Goal: Use online tool/utility: Utilize a website feature to perform a specific function

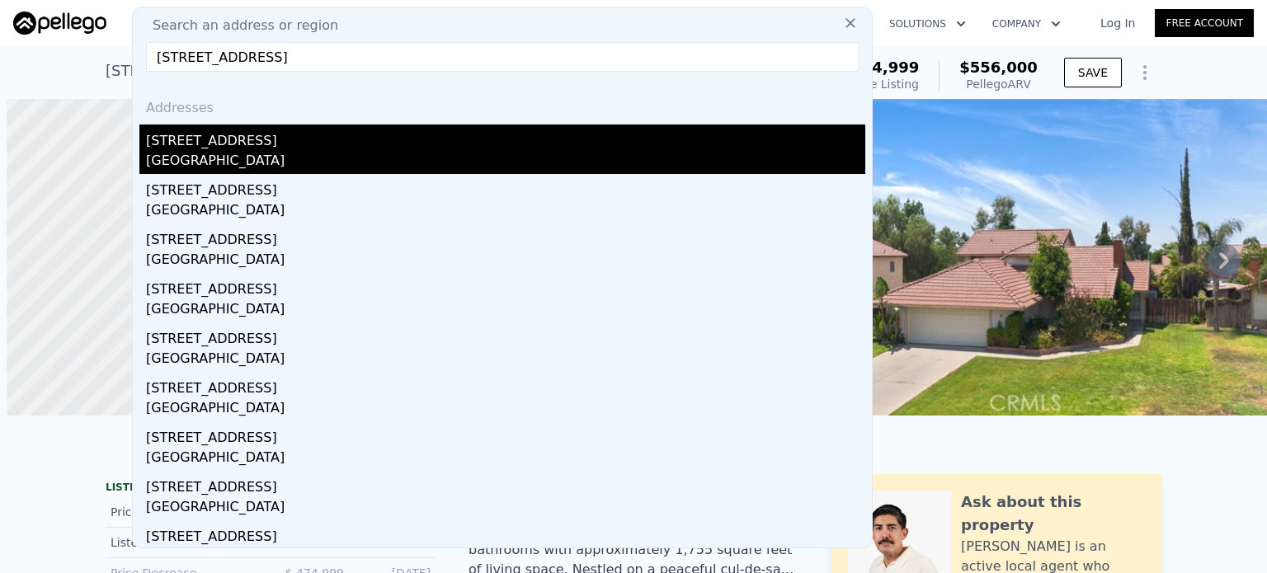
scroll to position [0, 7]
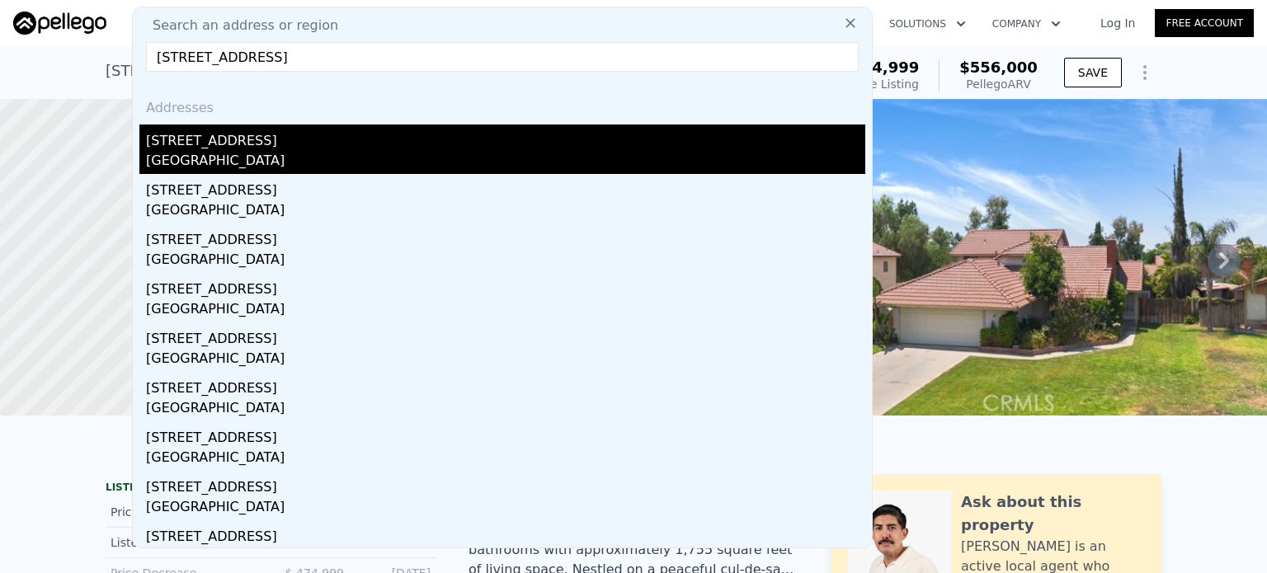
click at [190, 154] on div "[GEOGRAPHIC_DATA]" at bounding box center [505, 162] width 719 height 23
type input "2"
type input "4"
type input "1"
type input "2"
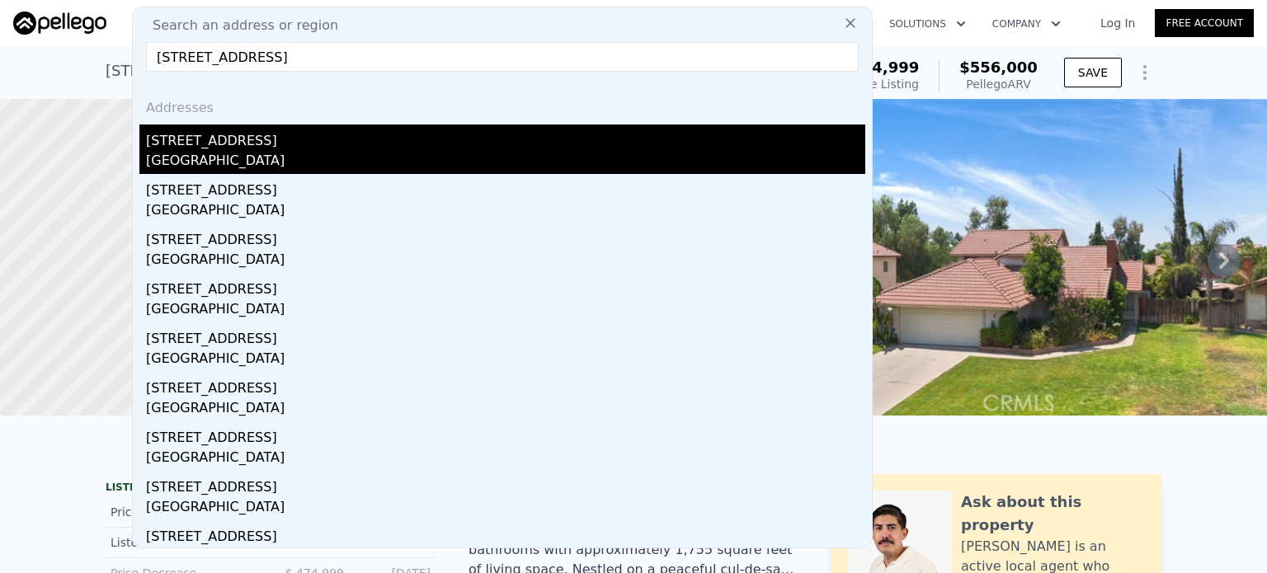
type input "1016"
type input "1464"
type input "4387"
type input "6389"
type input "$ 767,000"
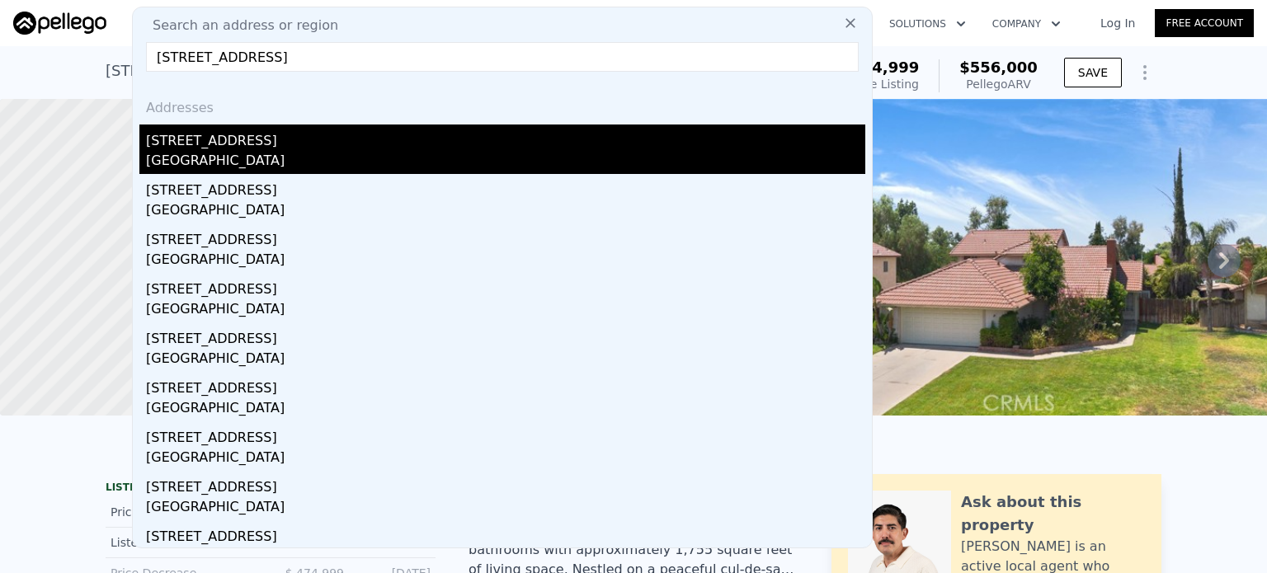
type input "5"
type input "$ 136,690"
